Goal: Task Accomplishment & Management: Manage account settings

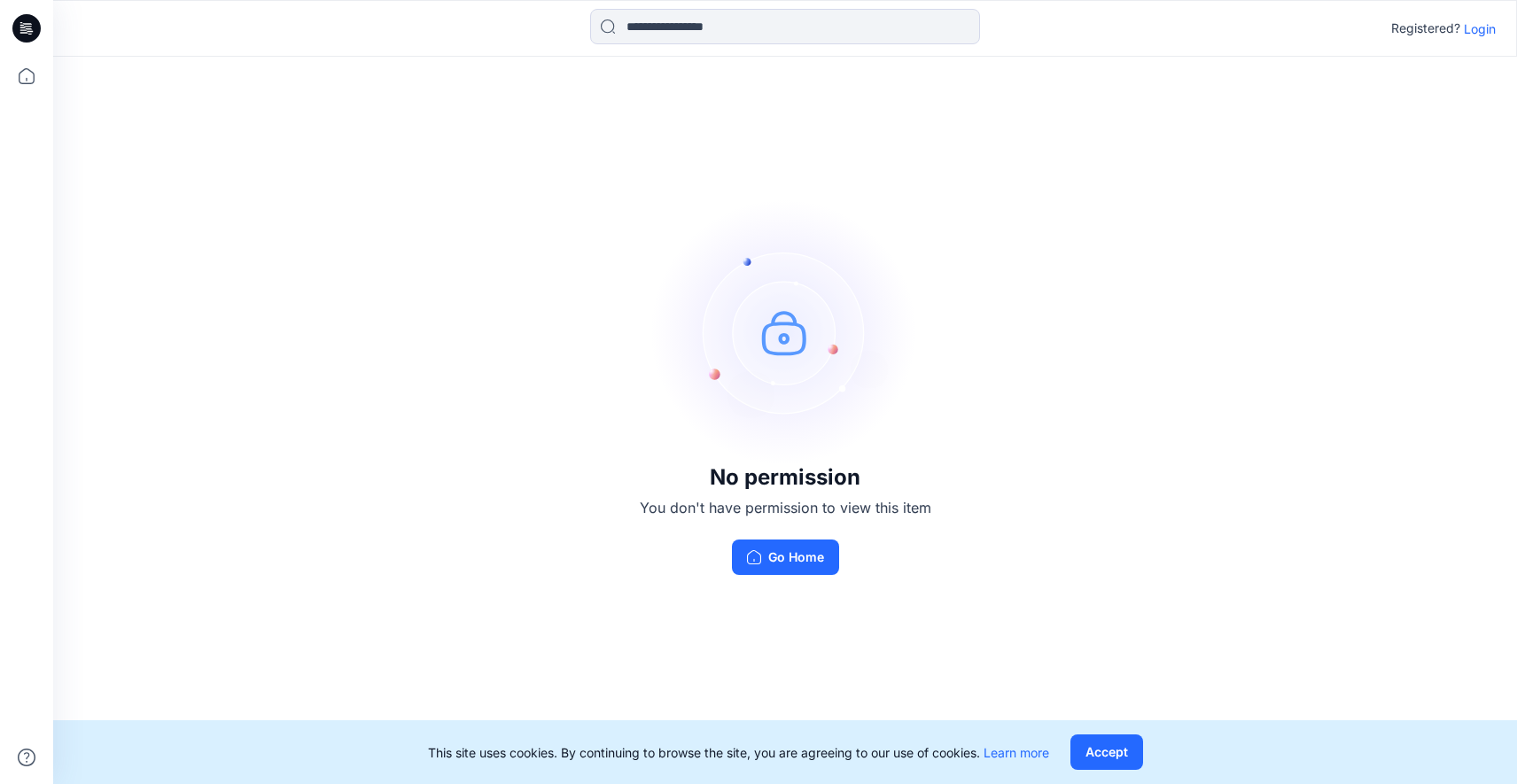
click at [1484, 24] on p "Login" at bounding box center [1480, 29] width 32 height 19
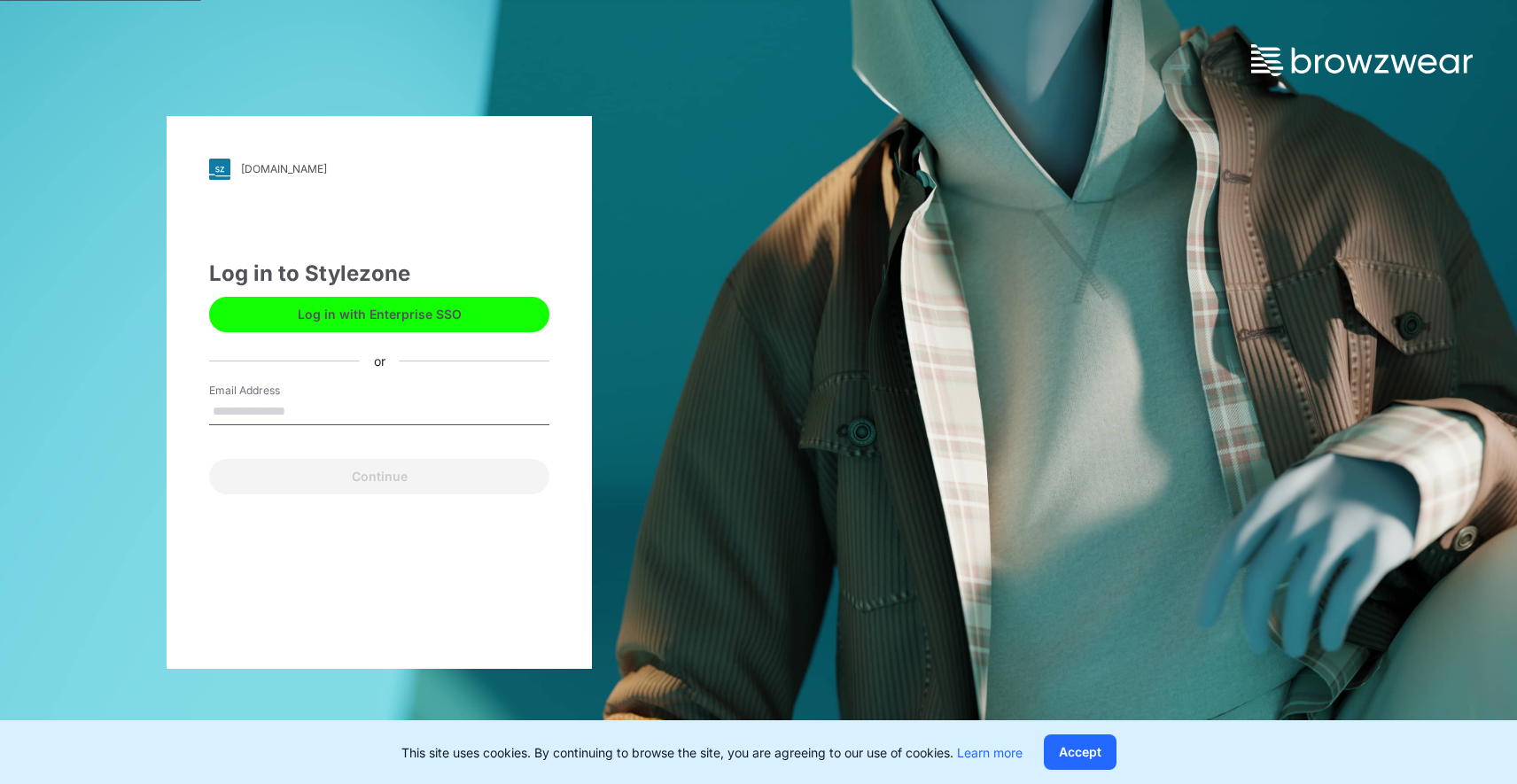
click at [384, 409] on input "Email Address" at bounding box center [379, 411] width 340 height 27
type input "**********"
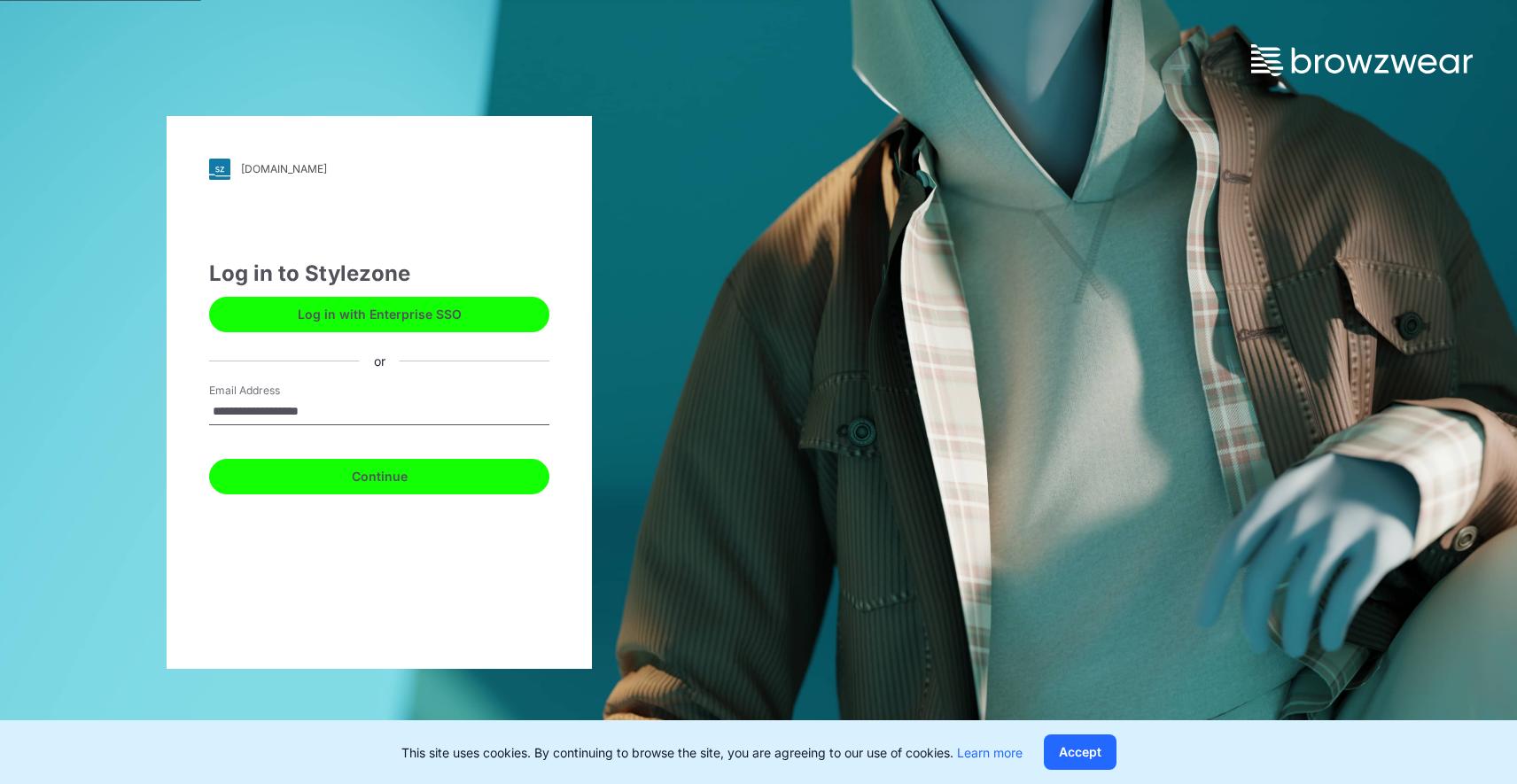
click at [372, 472] on button "Continue" at bounding box center [379, 475] width 340 height 35
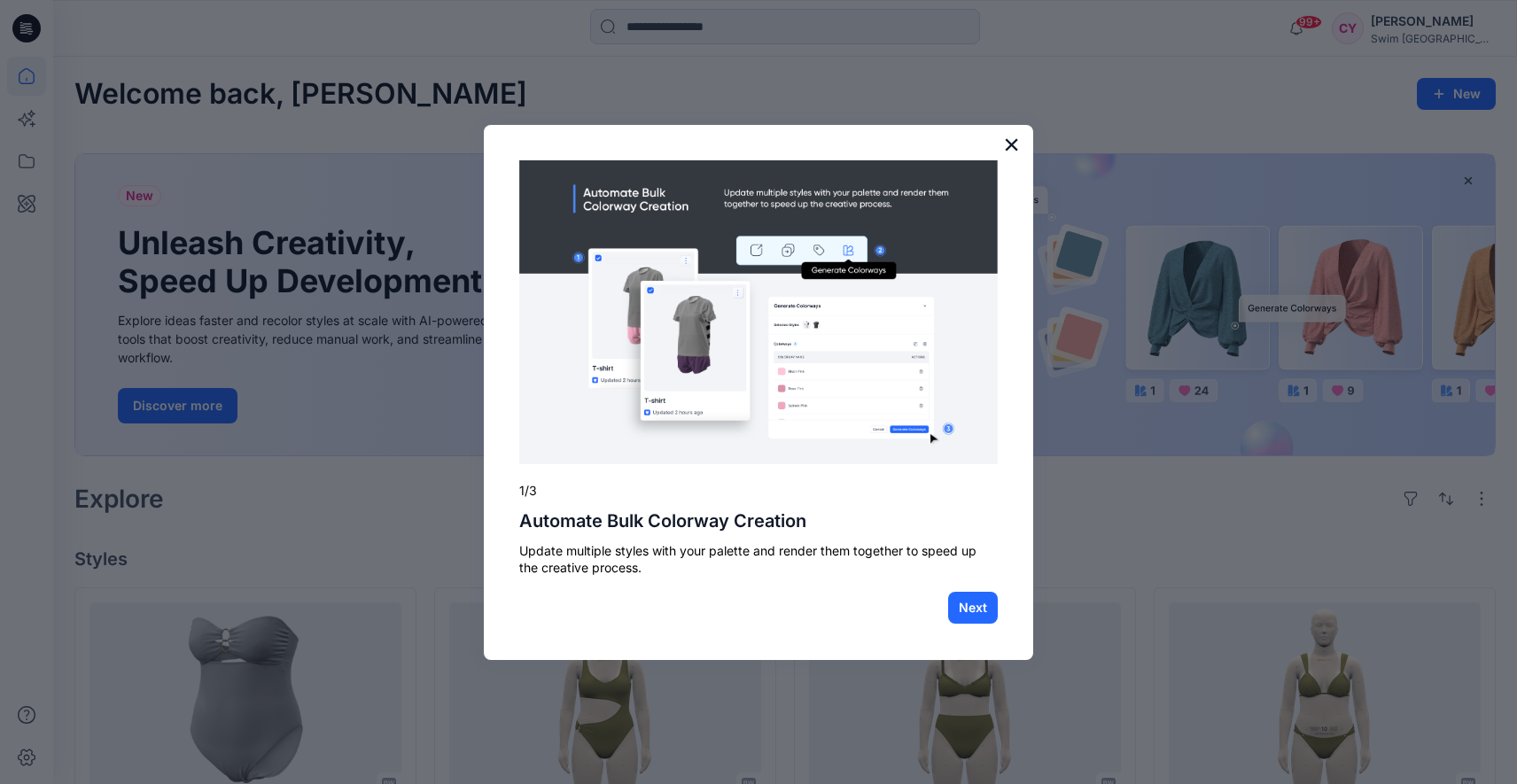
click at [1009, 146] on button "×" at bounding box center [1011, 144] width 17 height 28
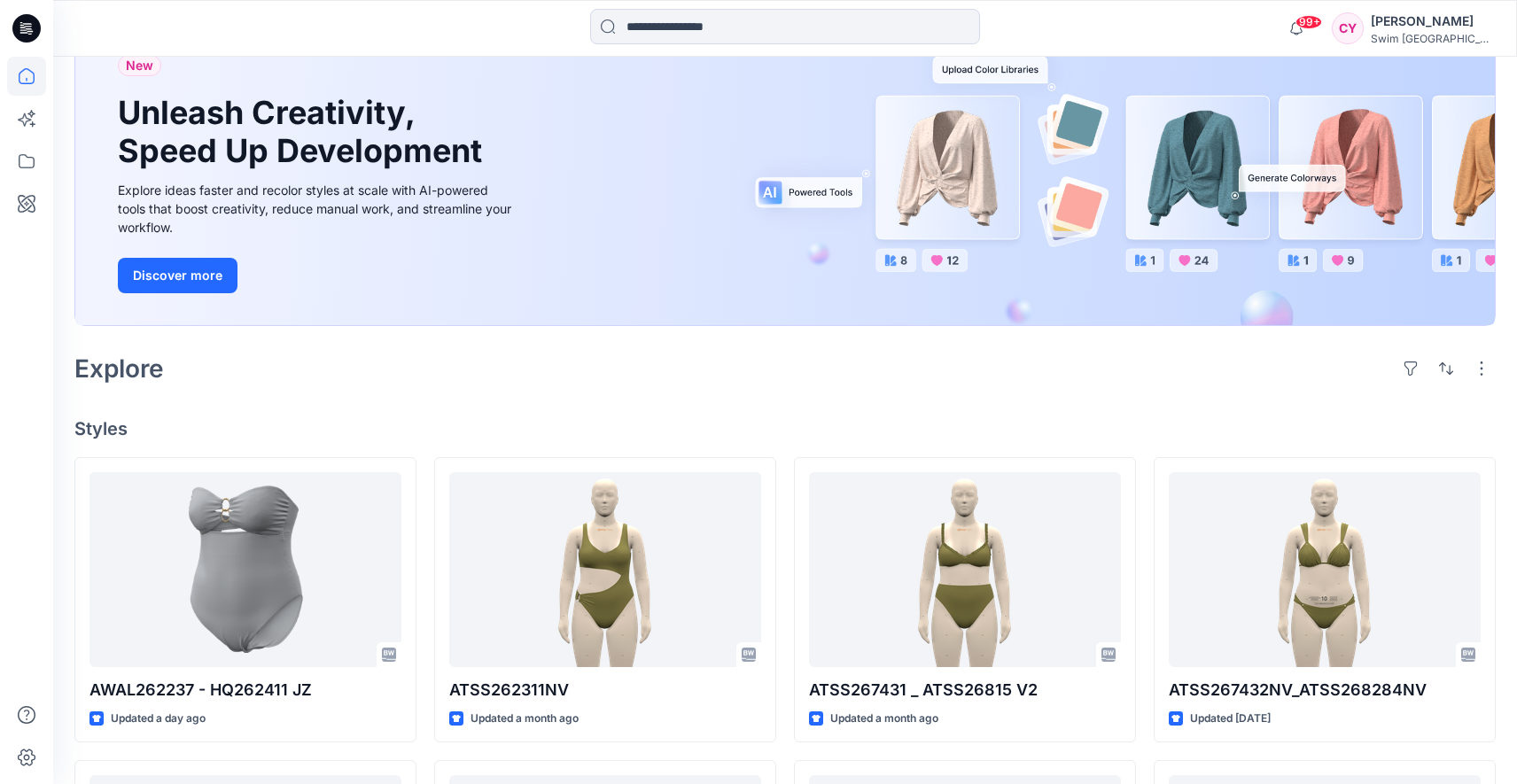
scroll to position [132, 0]
